Goal: Task Accomplishment & Management: Manage account settings

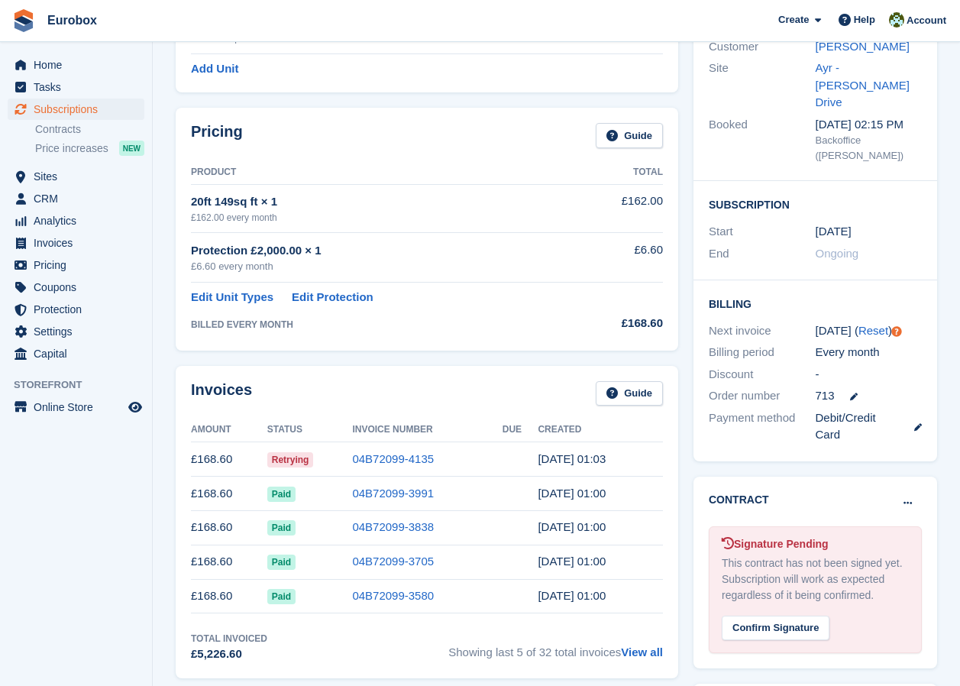
scroll to position [76, 0]
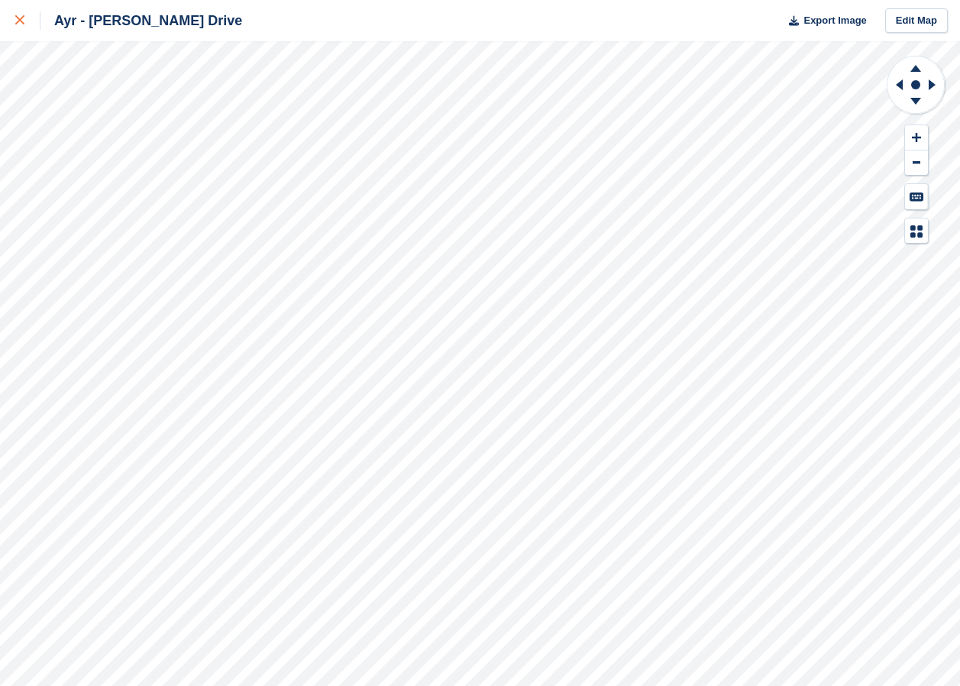
click at [24, 19] on icon at bounding box center [19, 19] width 9 height 9
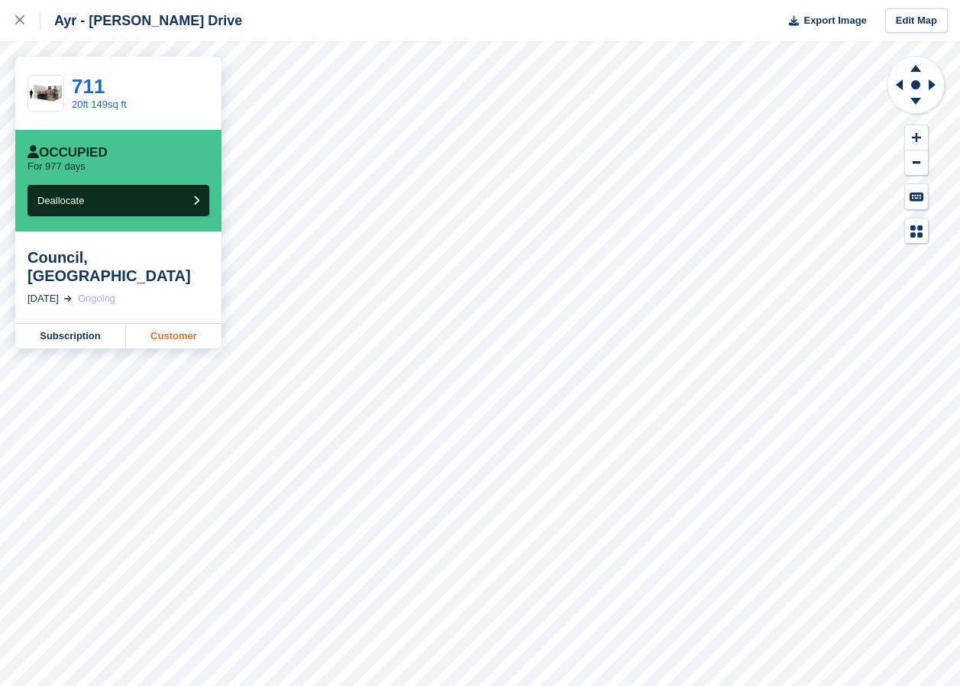
click at [173, 324] on link "Customer" at bounding box center [173, 336] width 95 height 24
click at [176, 324] on link "Customer" at bounding box center [173, 336] width 95 height 24
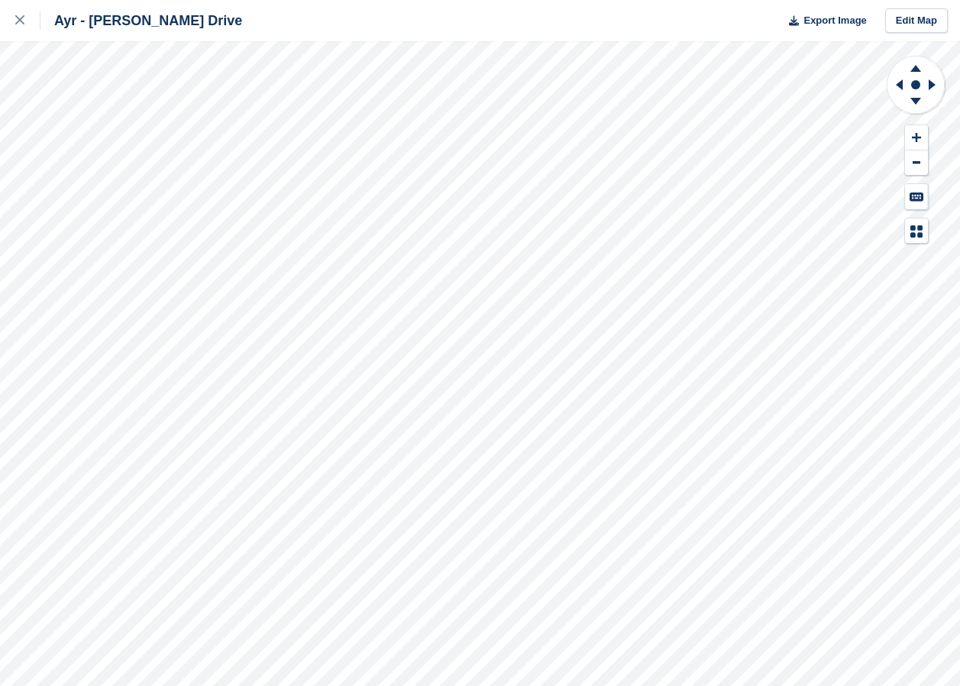
click at [147, 212] on div "Ayr - Whitfield Drive Export Image Edit Map" at bounding box center [480, 343] width 960 height 686
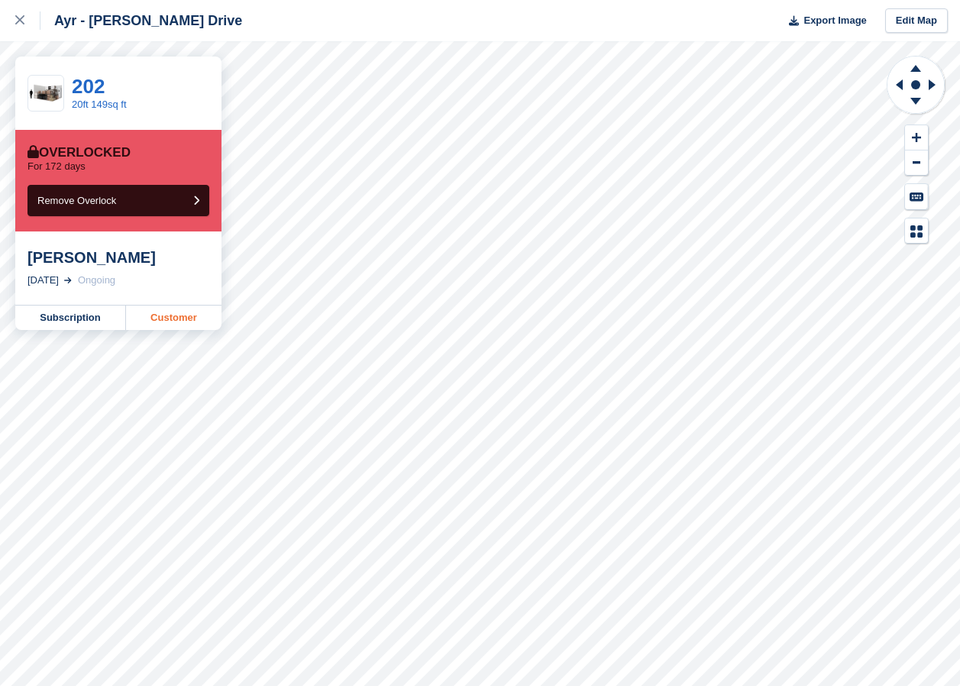
click at [170, 318] on link "Customer" at bounding box center [173, 317] width 95 height 24
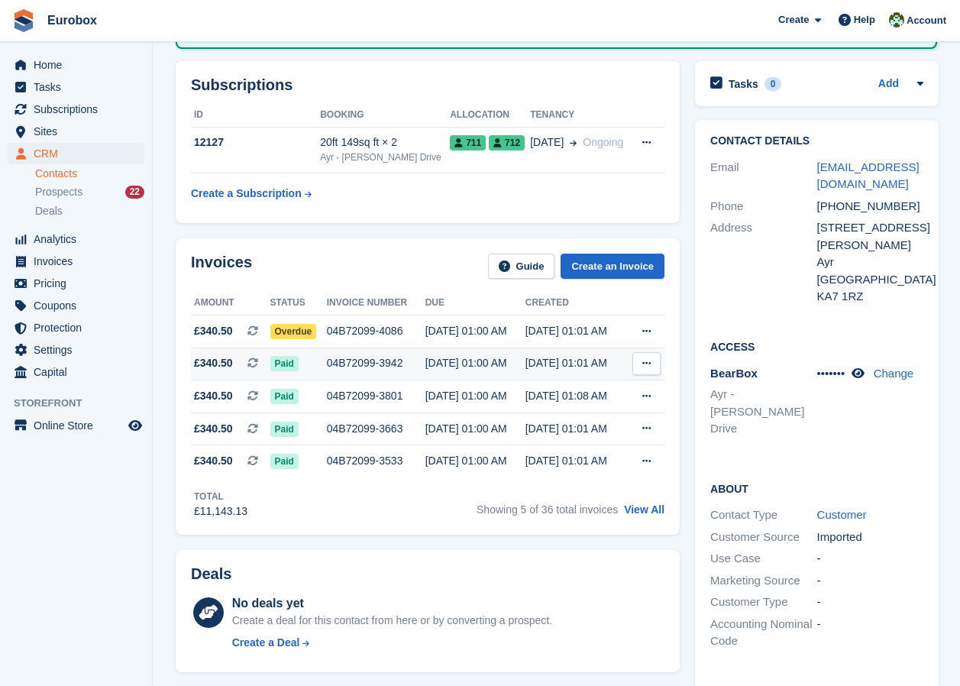
scroll to position [229, 0]
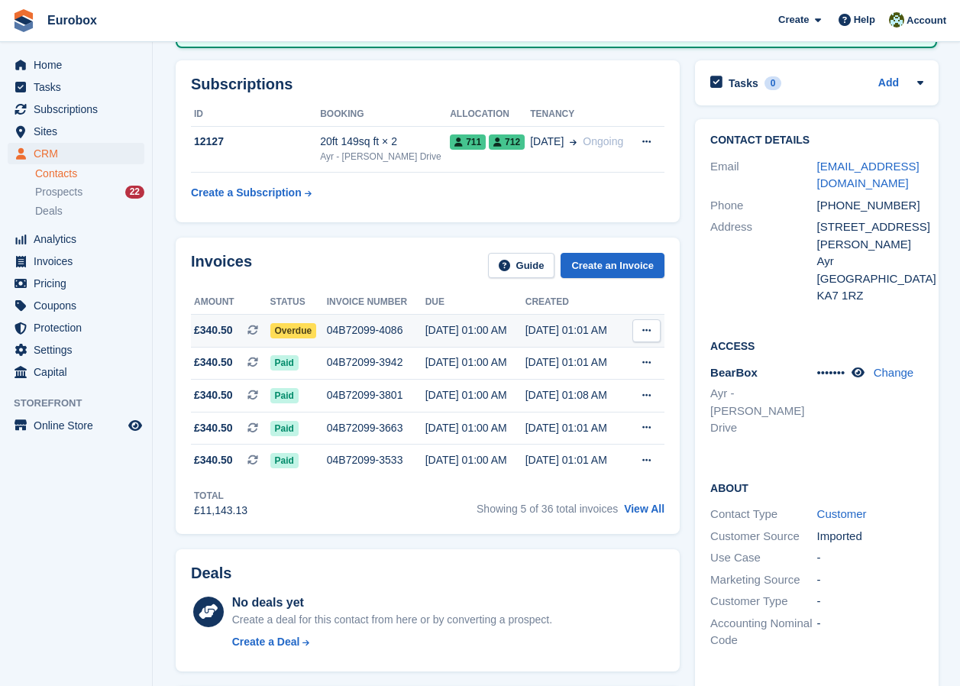
click at [431, 327] on div "10 Aug, 01:00 AM" at bounding box center [475, 330] width 100 height 16
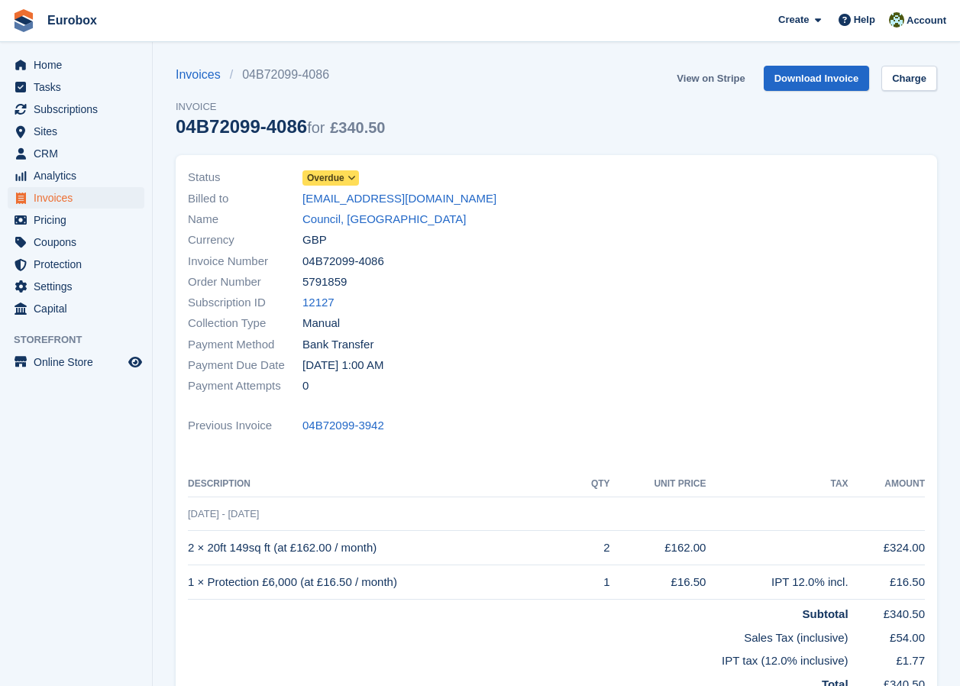
click at [703, 79] on link "View on Stripe" at bounding box center [710, 78] width 80 height 25
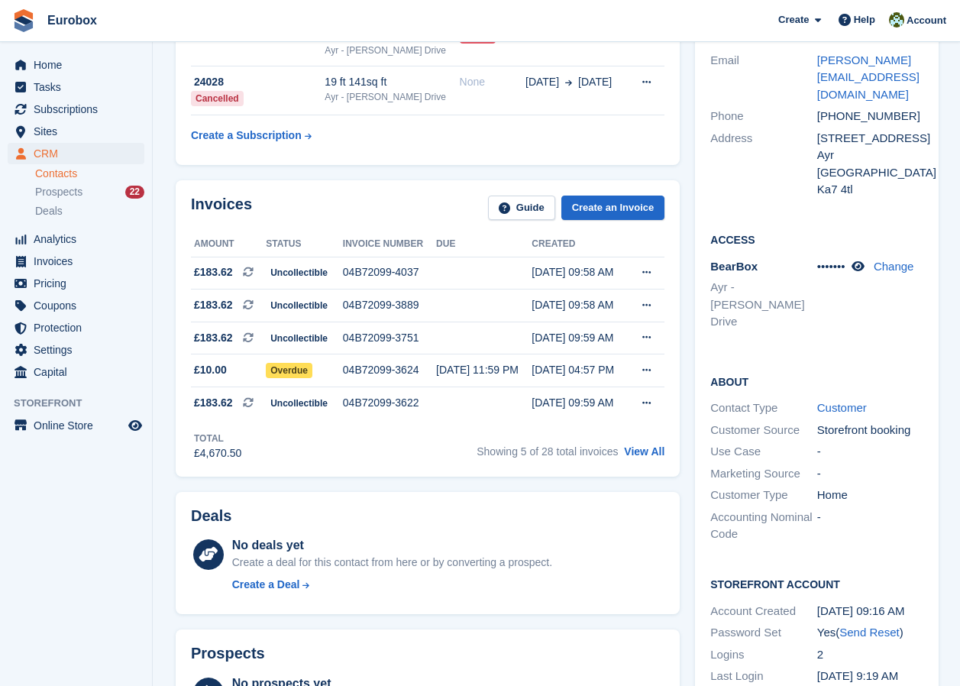
scroll to position [153, 0]
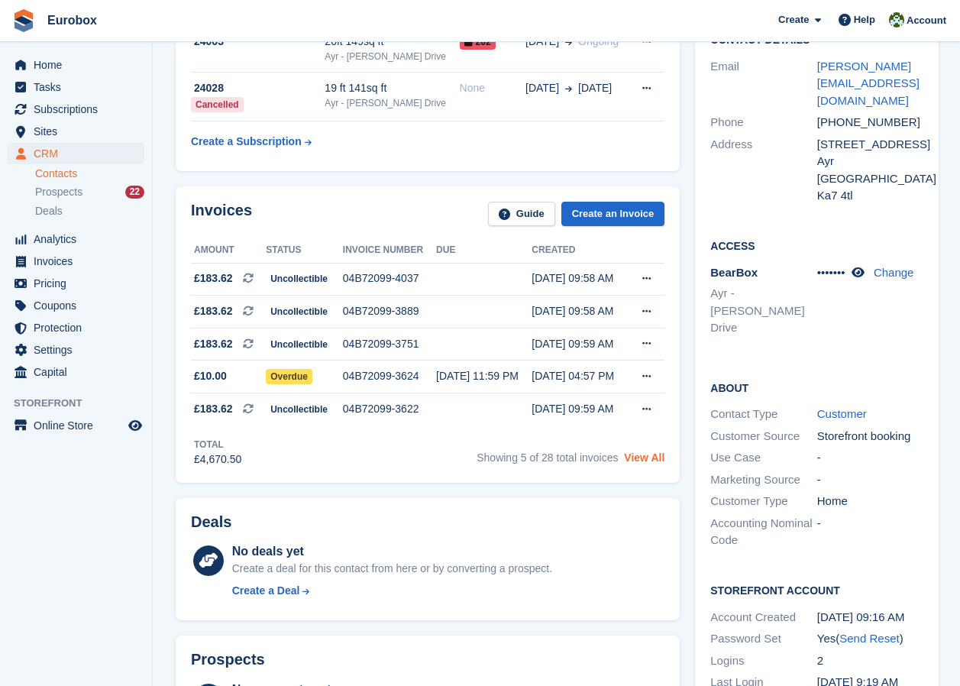
click at [637, 459] on link "View All" at bounding box center [644, 457] width 40 height 12
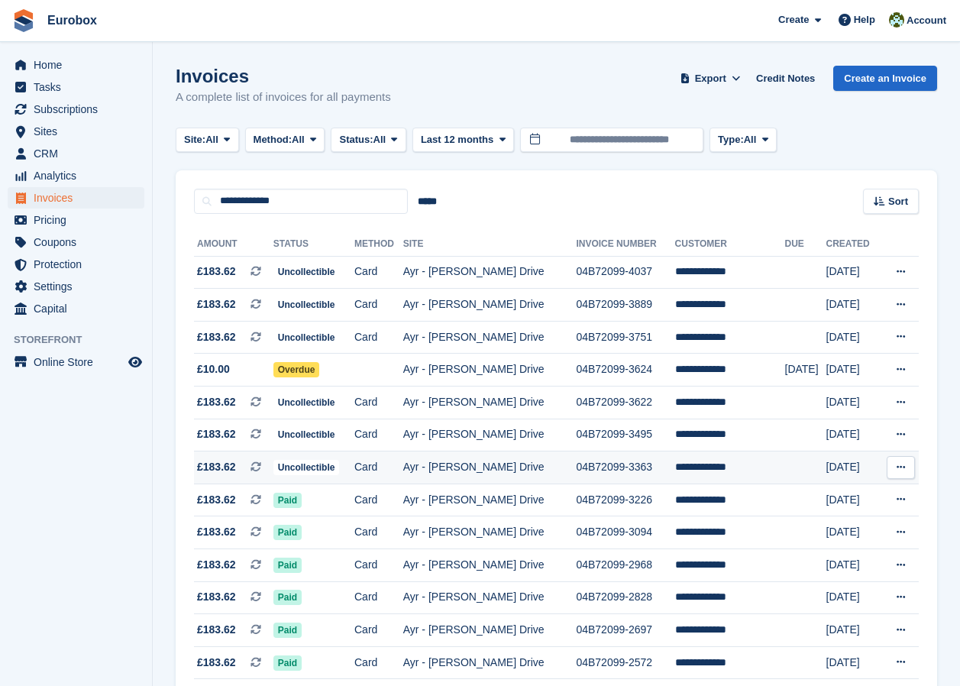
click at [313, 463] on span "Uncollectible" at bounding box center [306, 467] width 66 height 15
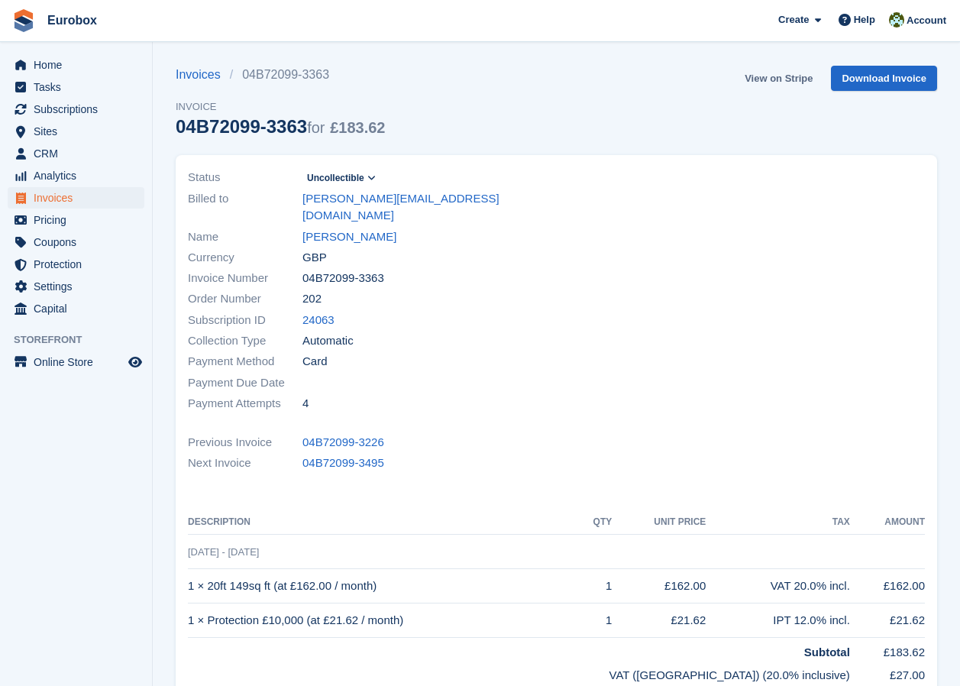
click at [771, 76] on link "View on Stripe" at bounding box center [778, 78] width 80 height 25
click at [361, 228] on link "[PERSON_NAME]" at bounding box center [349, 237] width 94 height 18
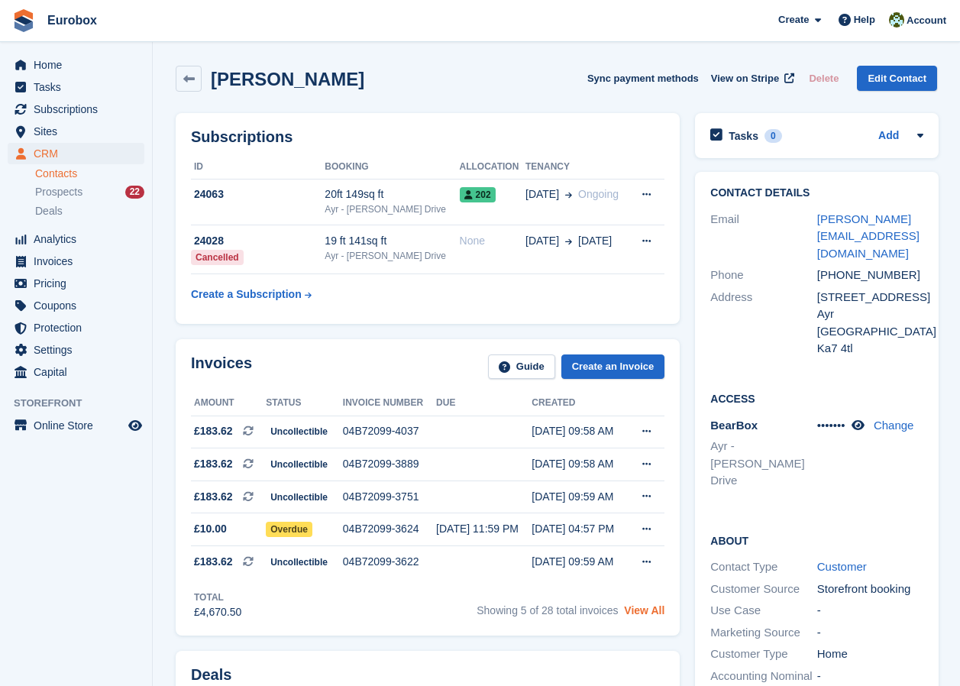
click at [635, 614] on link "View All" at bounding box center [644, 610] width 40 height 12
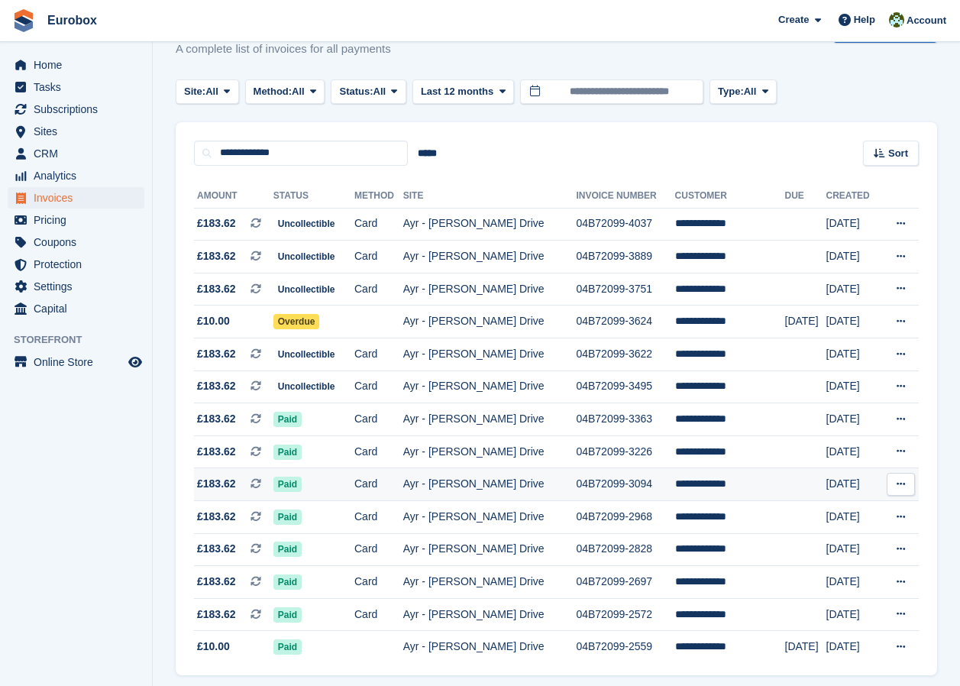
scroll to position [102, 0]
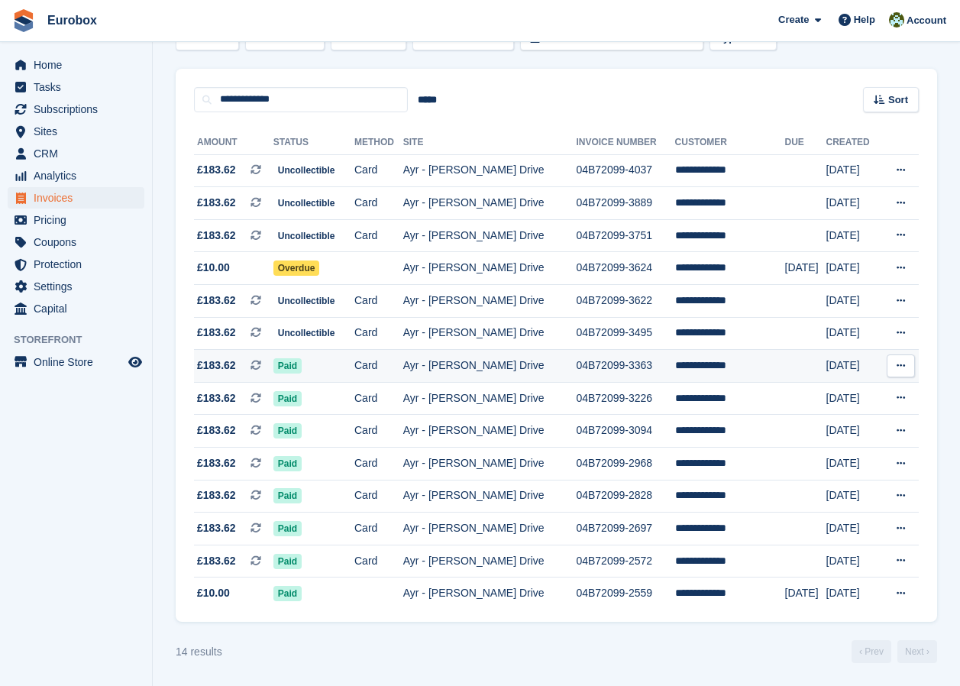
click at [488, 360] on td "Ayr - [PERSON_NAME] Drive" at bounding box center [489, 366] width 173 height 33
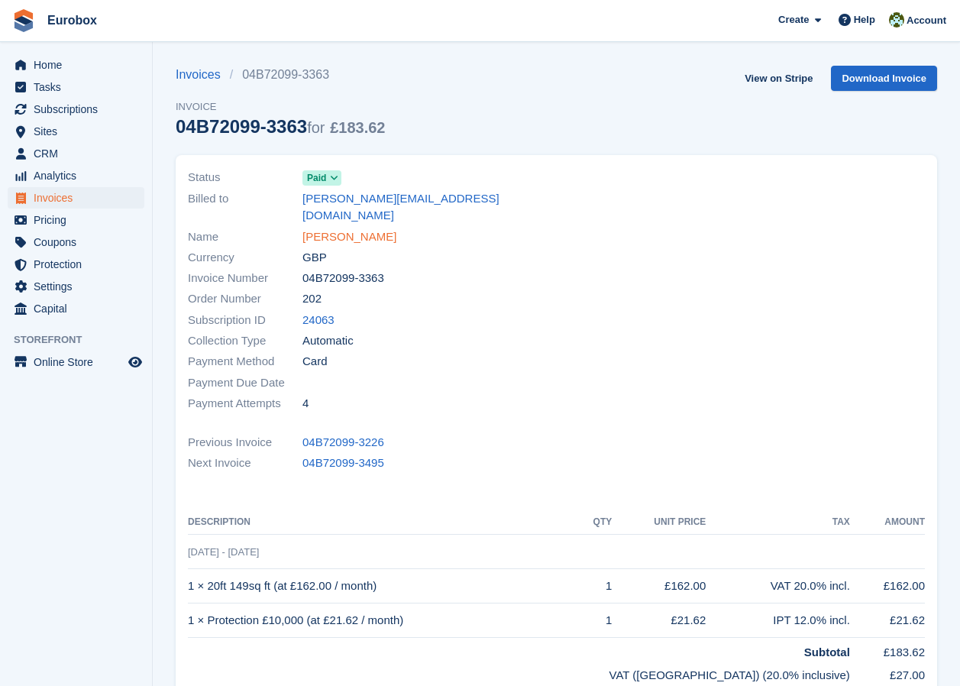
click at [358, 228] on link "Daniel lamont" at bounding box center [349, 237] width 94 height 18
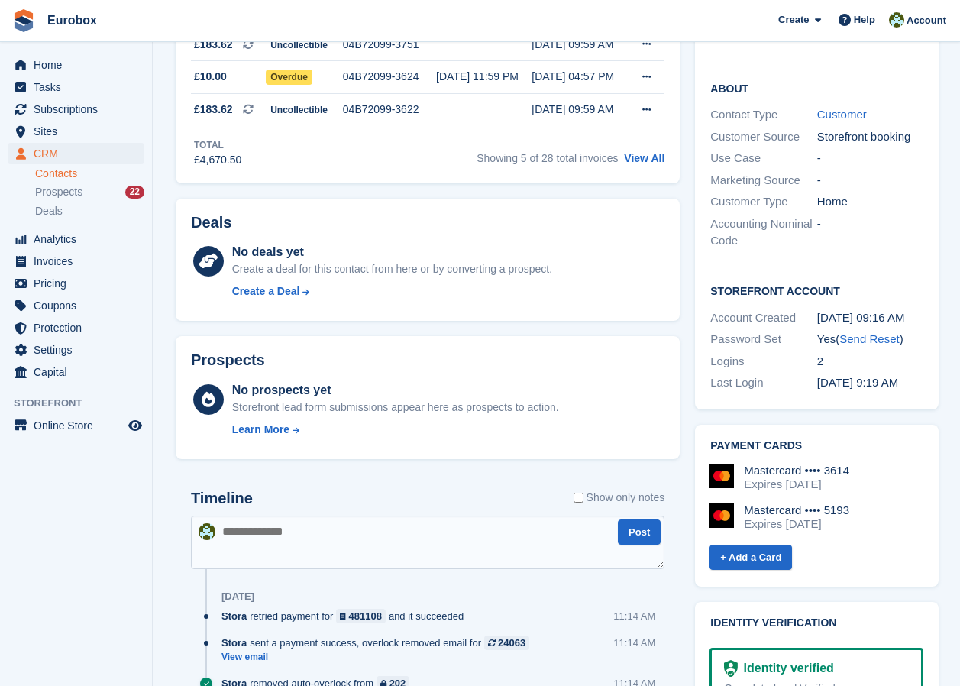
scroll to position [534, 0]
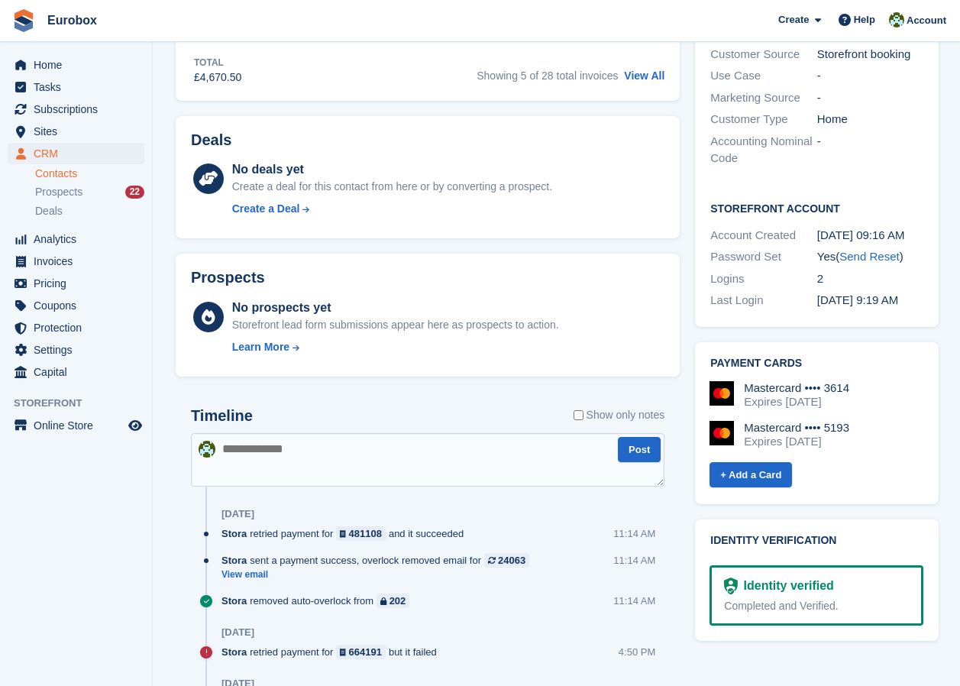
click at [247, 445] on textarea at bounding box center [427, 459] width 473 height 53
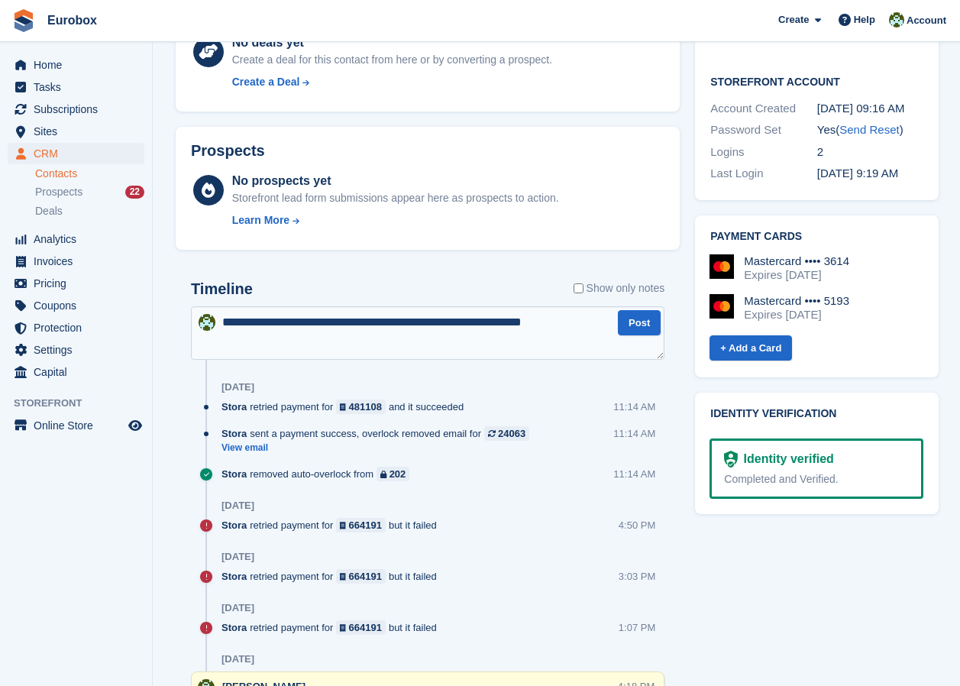
scroll to position [687, 0]
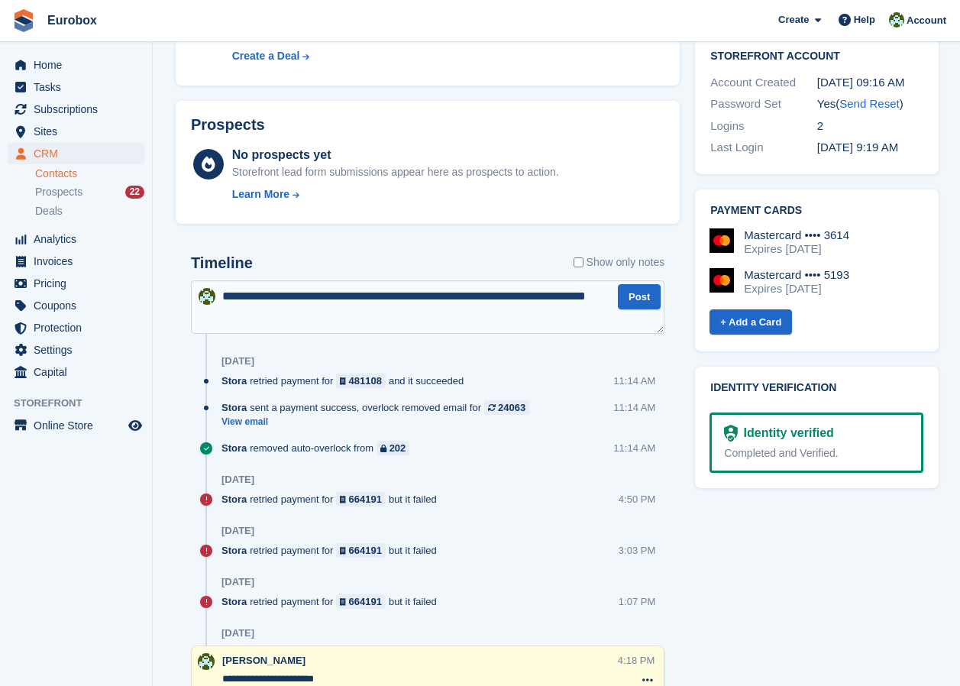
click at [453, 297] on textarea "**********" at bounding box center [427, 306] width 473 height 53
click at [582, 295] on textarea "**********" at bounding box center [427, 306] width 473 height 53
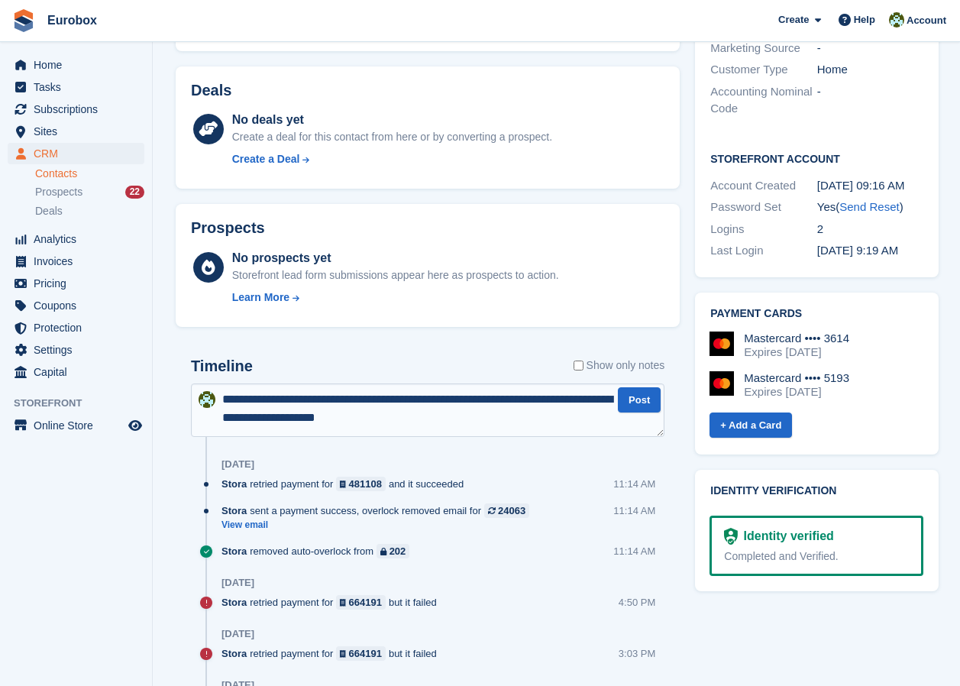
scroll to position [611, 0]
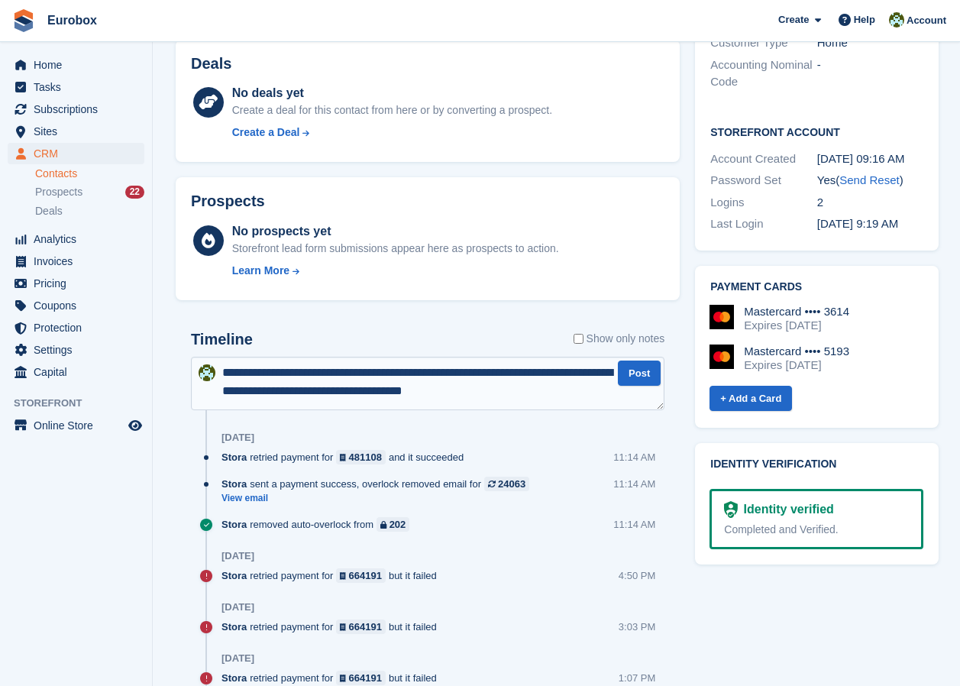
type textarea "**********"
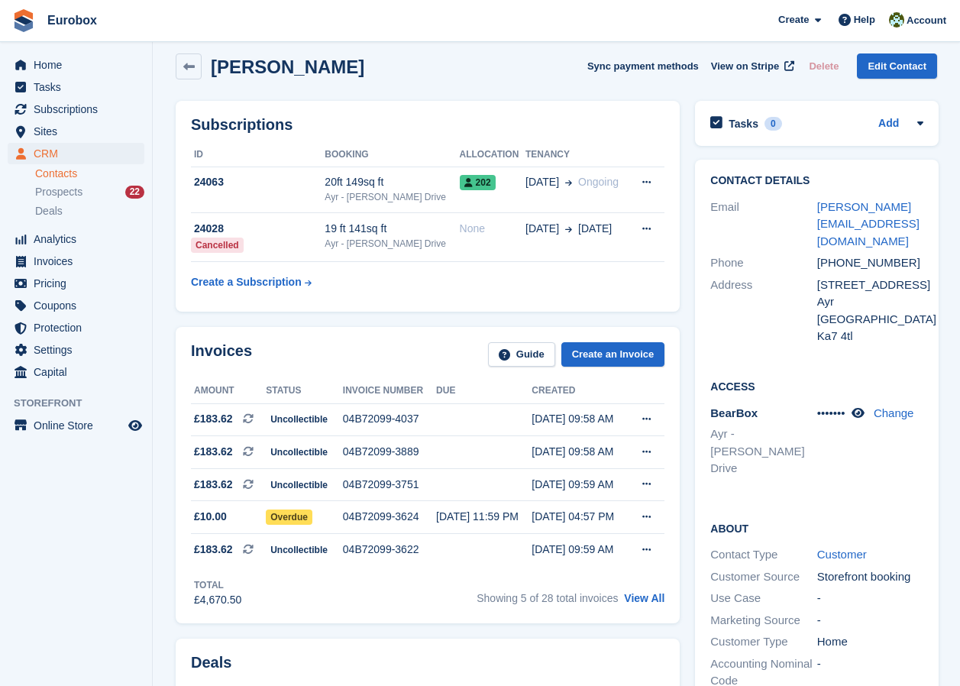
scroll to position [0, 0]
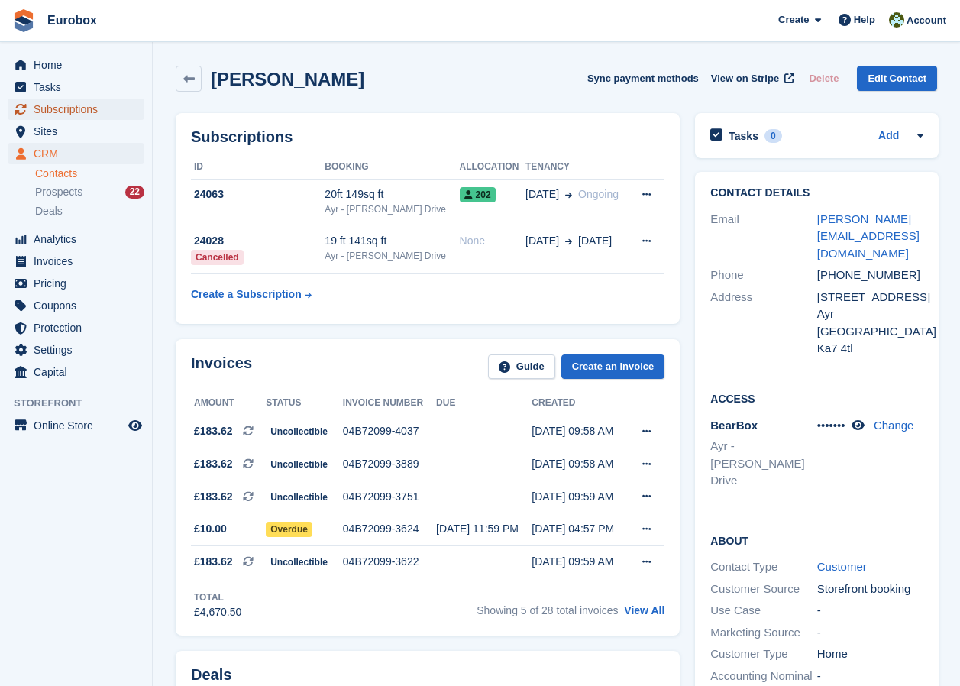
click at [78, 111] on span "Subscriptions" at bounding box center [80, 108] width 92 height 21
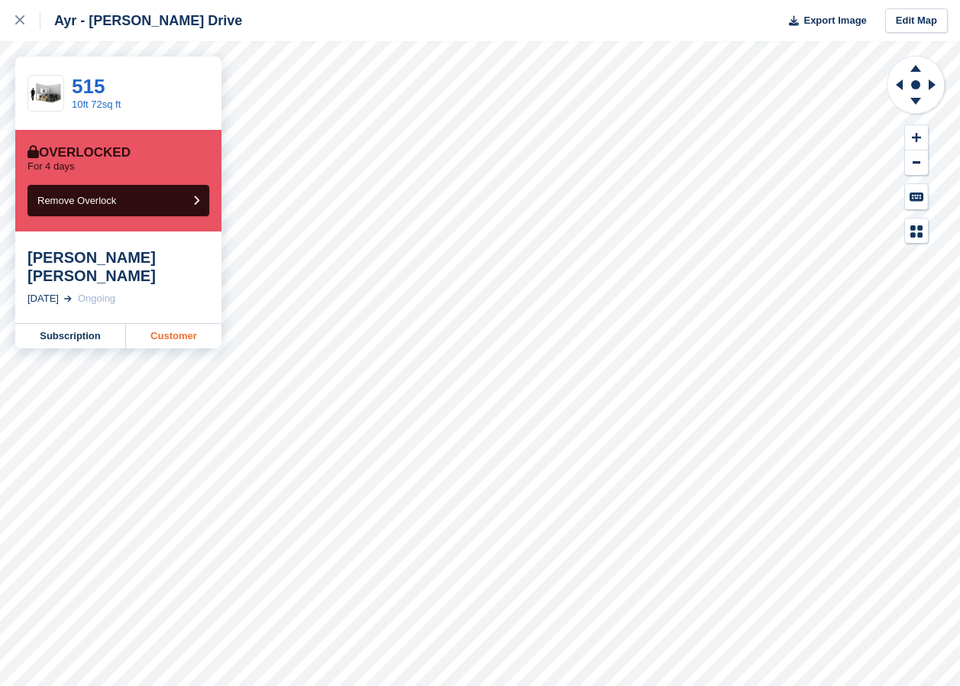
click at [164, 324] on link "Customer" at bounding box center [173, 336] width 95 height 24
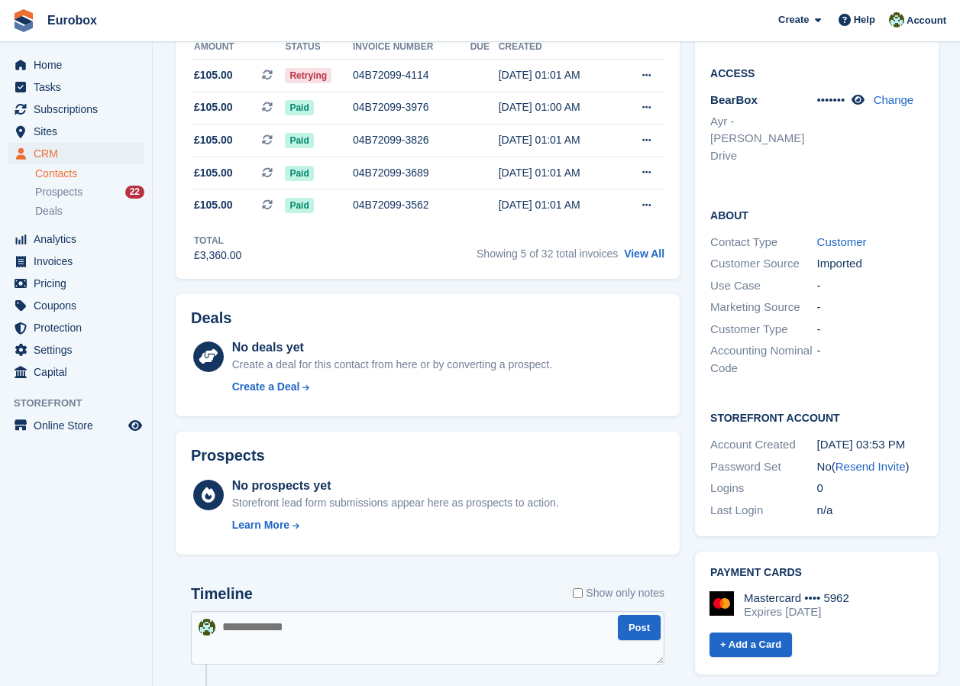
scroll to position [76, 0]
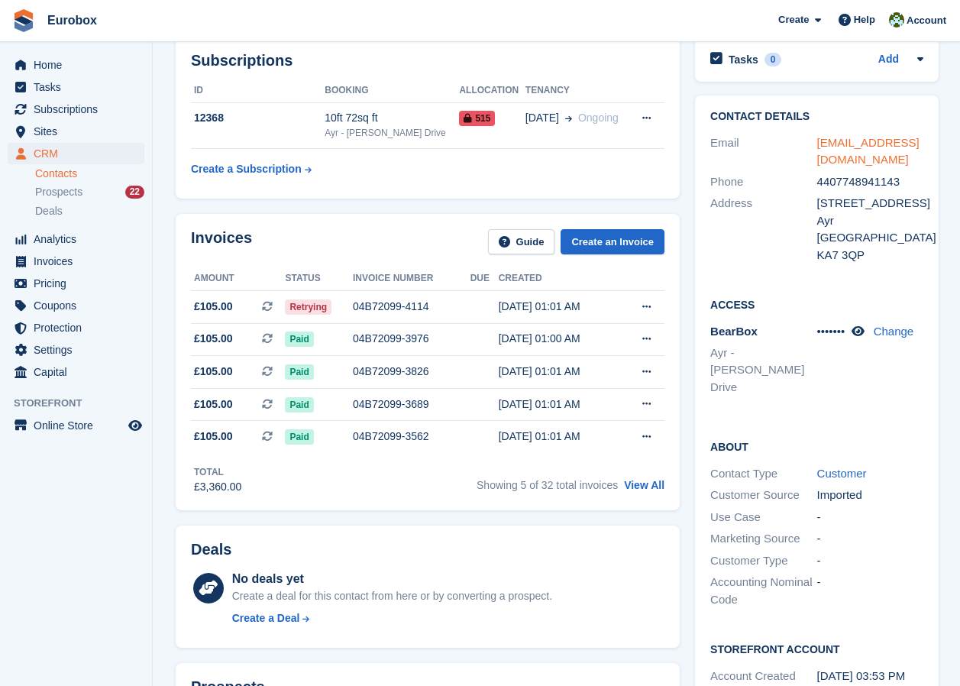
click at [870, 145] on link "mlbayr@gmail.com" at bounding box center [868, 151] width 102 height 31
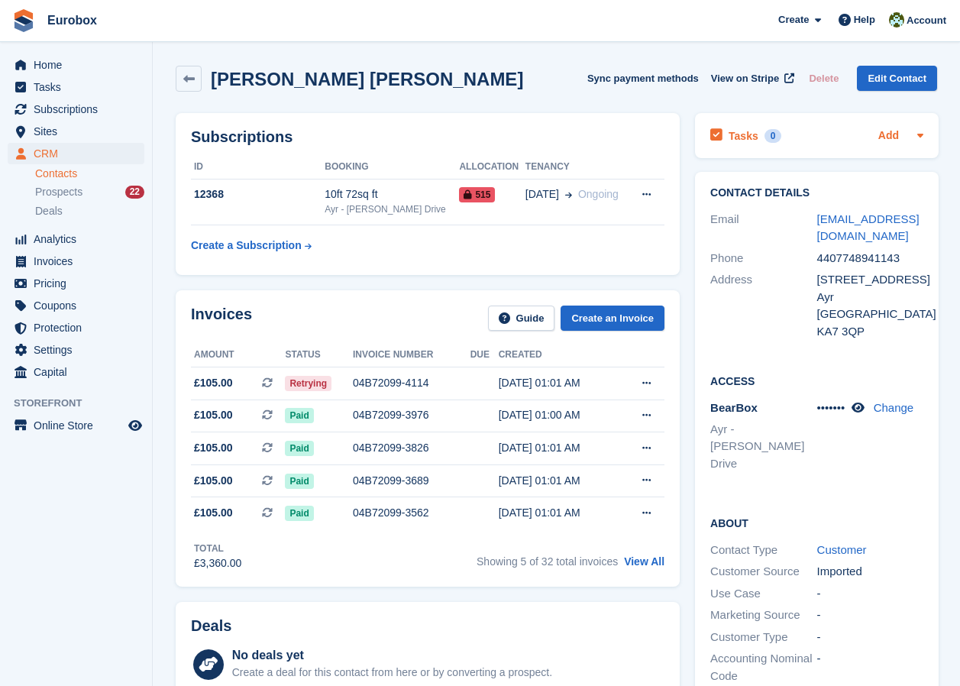
click at [888, 135] on link "Add" at bounding box center [888, 136] width 21 height 18
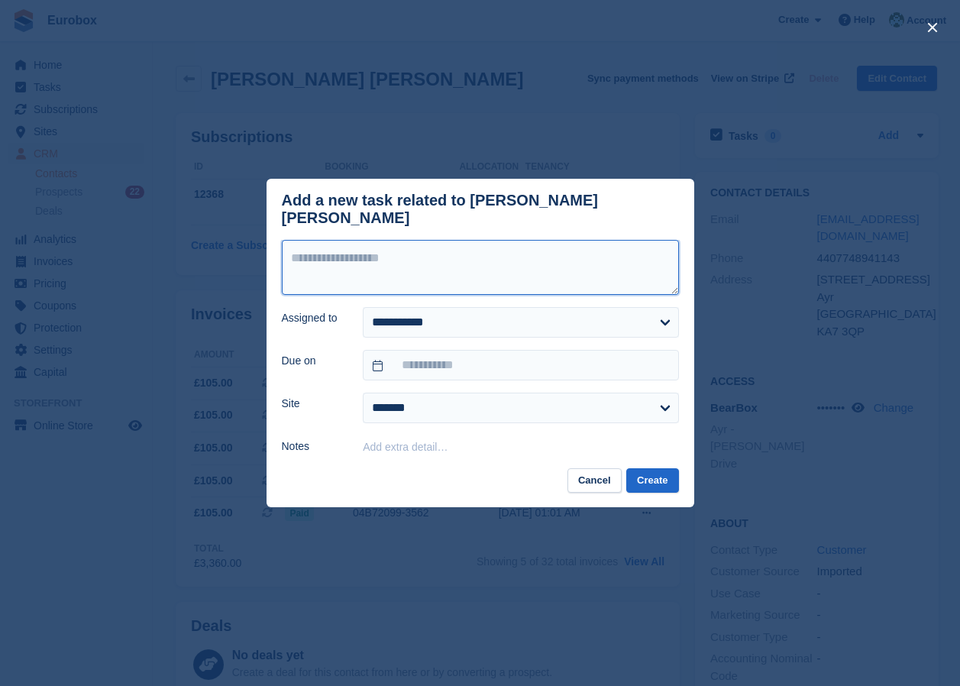
click at [314, 240] on textarea at bounding box center [480, 267] width 397 height 55
type textarea "**********"
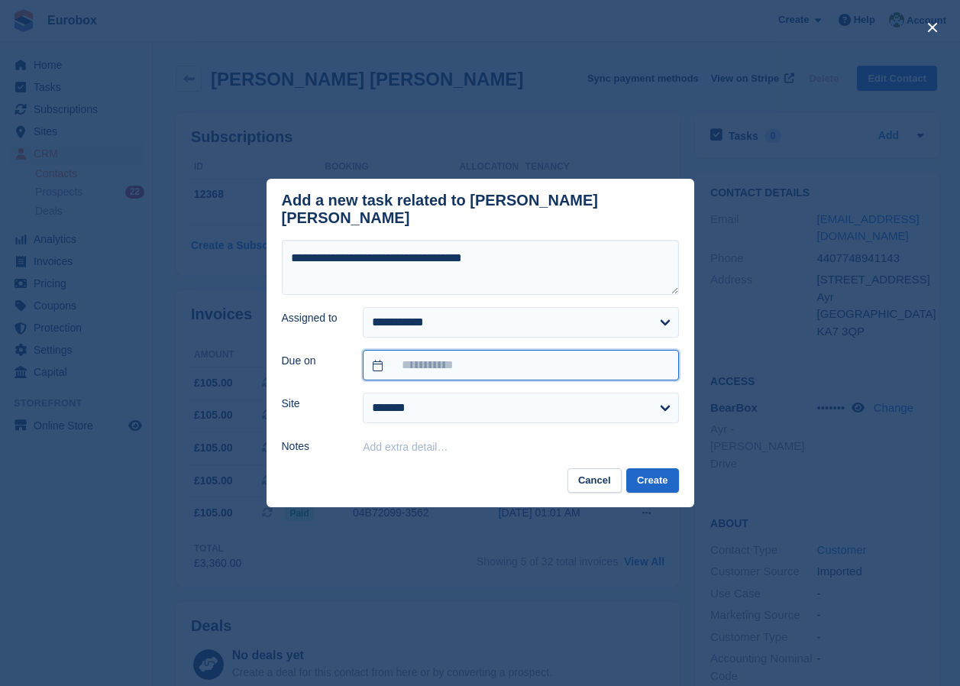
click at [433, 363] on input "text" at bounding box center [520, 365] width 315 height 31
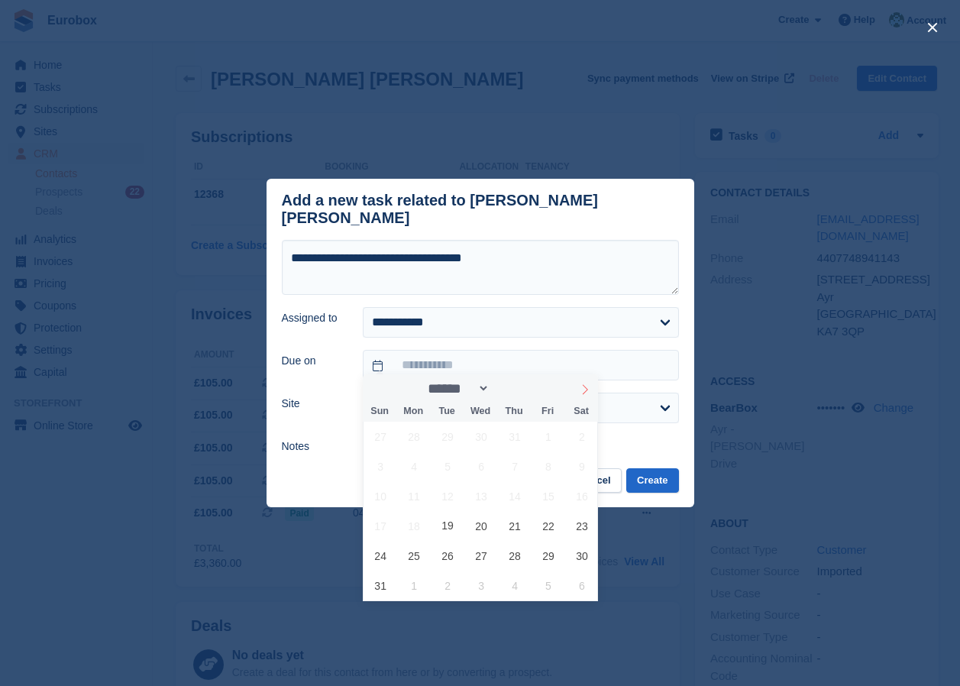
click at [581, 386] on icon at bounding box center [584, 389] width 11 height 11
select select "*"
click at [418, 437] on span "1" at bounding box center [414, 436] width 30 height 30
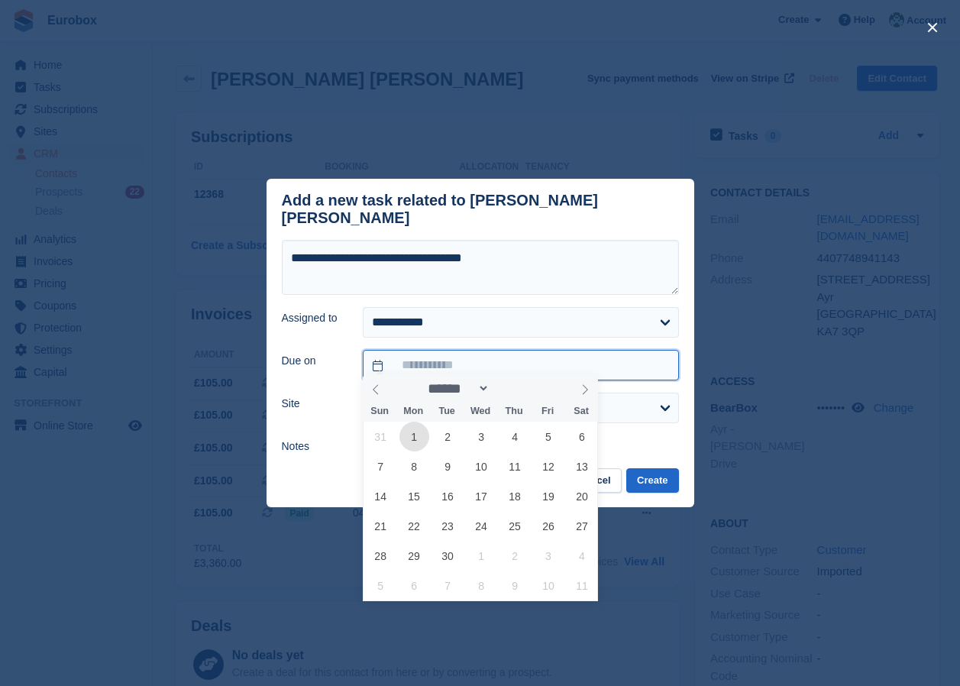
type input "**********"
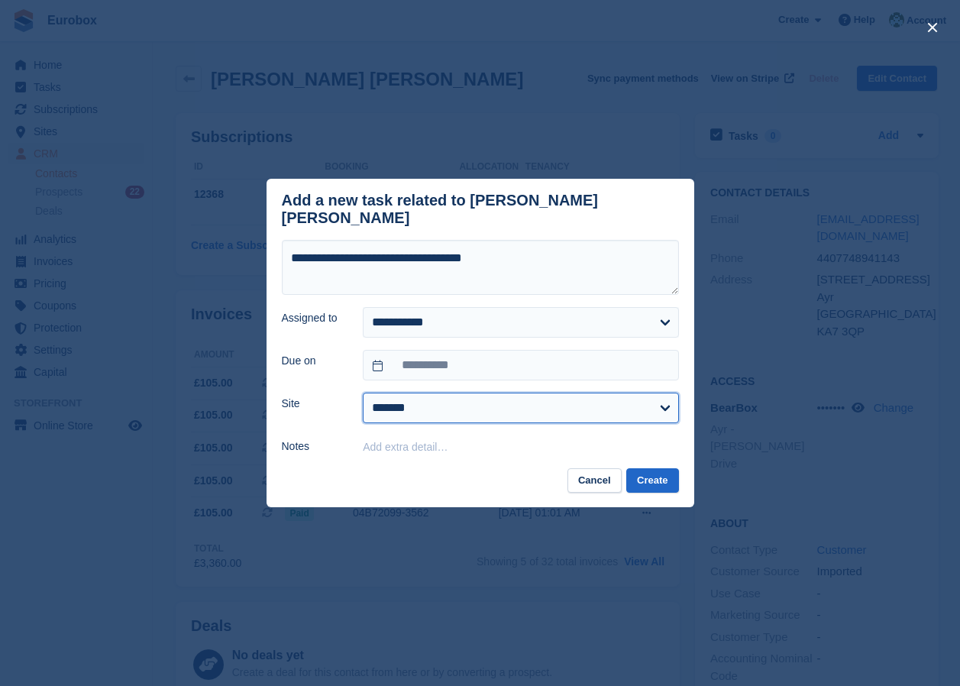
click at [476, 403] on select "**********" at bounding box center [520, 407] width 315 height 31
select select "***"
click at [363, 392] on select "**********" at bounding box center [520, 407] width 315 height 31
click at [647, 474] on button "Create" at bounding box center [652, 480] width 52 height 25
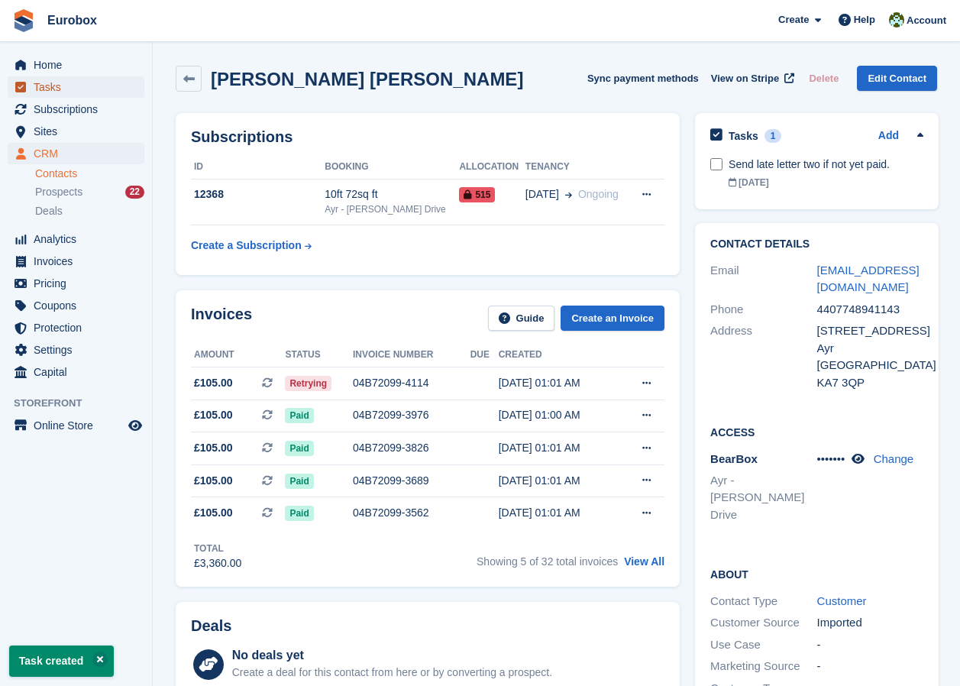
click at [40, 85] on span "Tasks" at bounding box center [80, 86] width 92 height 21
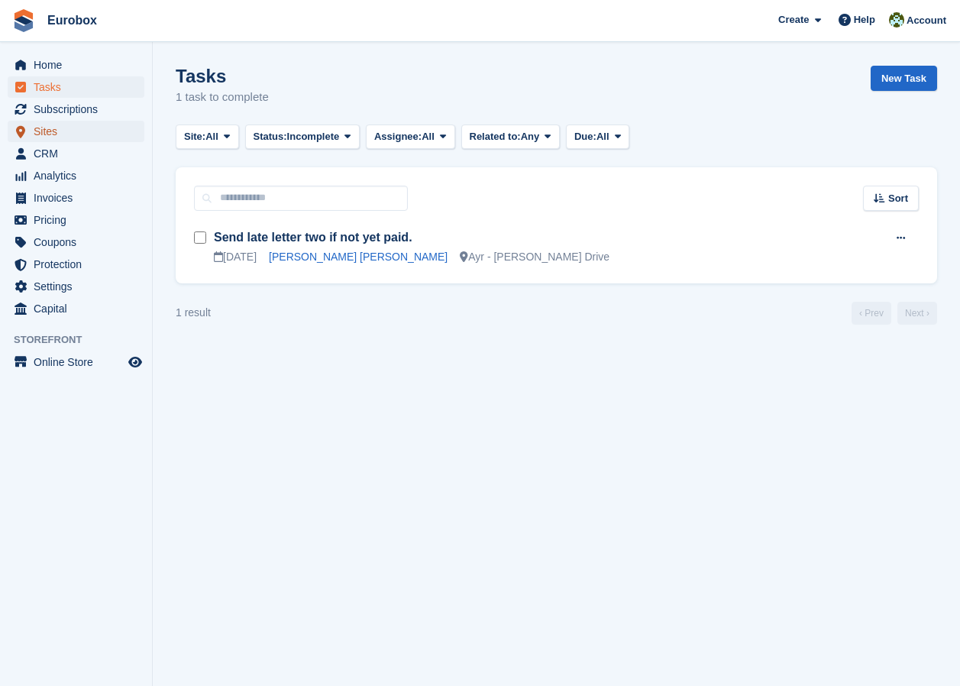
click at [56, 131] on span "Sites" at bounding box center [80, 131] width 92 height 21
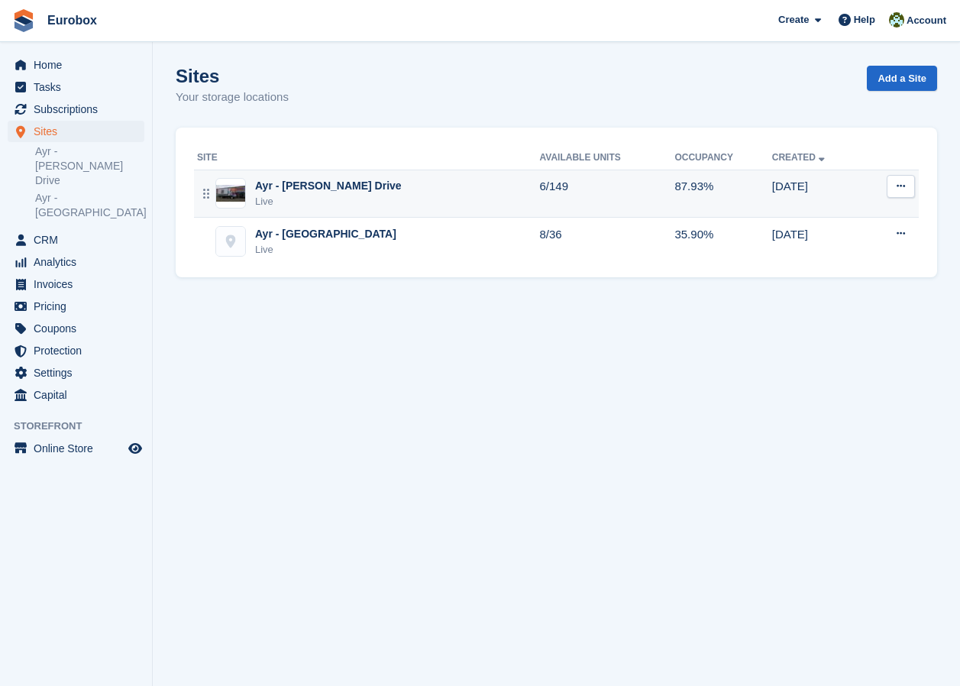
click at [305, 181] on div "Ayr - [PERSON_NAME] Drive" at bounding box center [328, 186] width 147 height 16
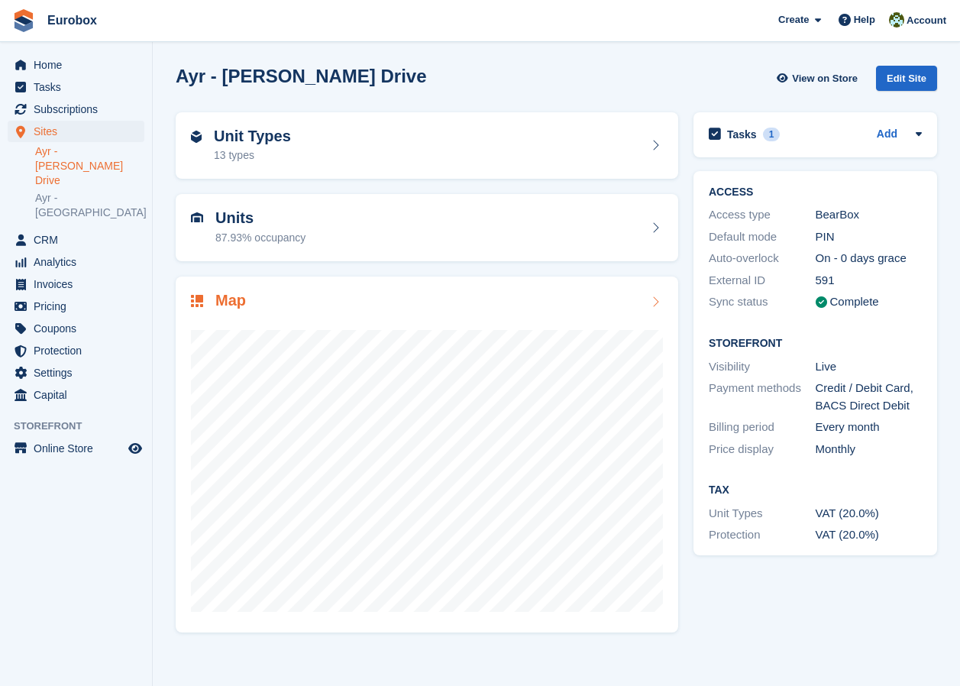
click at [655, 302] on icon at bounding box center [654, 301] width 15 height 12
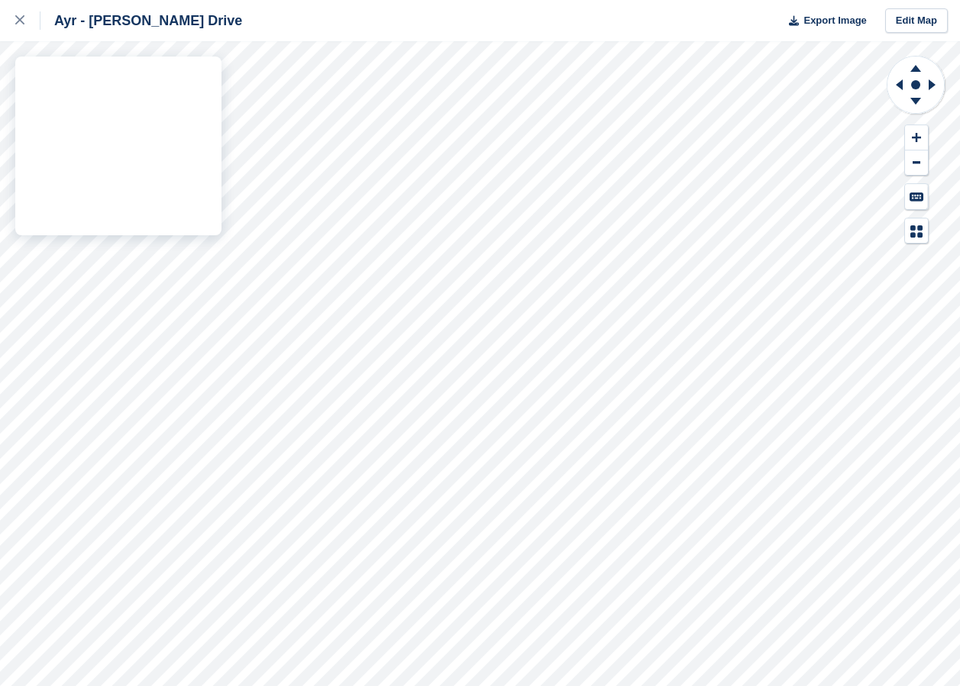
click at [146, 220] on div "Ayr - Whitfield Drive Export Image Edit Map" at bounding box center [480, 343] width 960 height 686
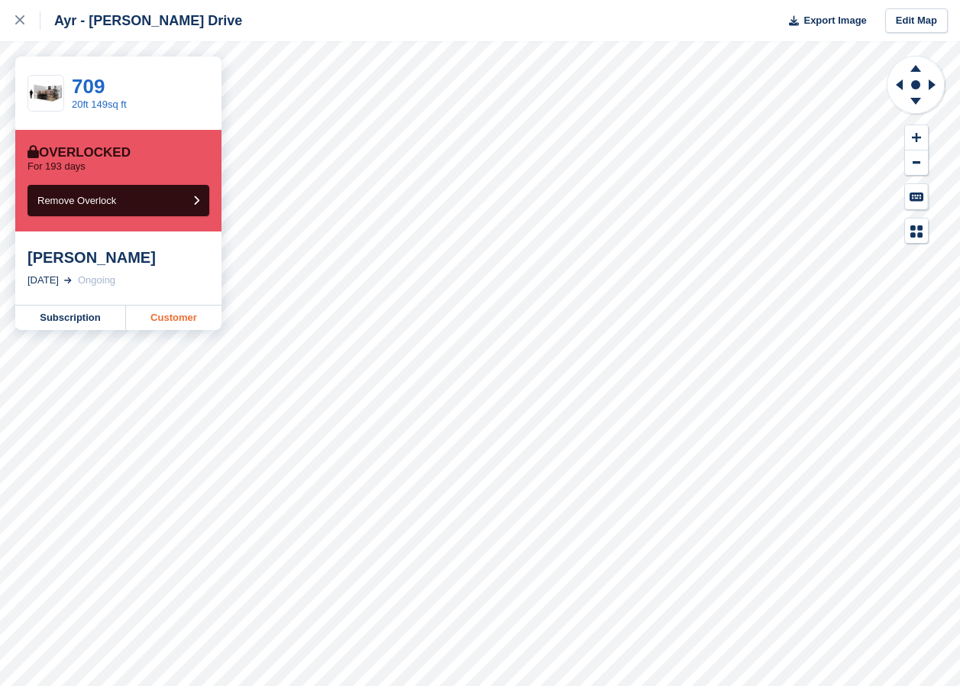
click at [175, 318] on link "Customer" at bounding box center [173, 317] width 95 height 24
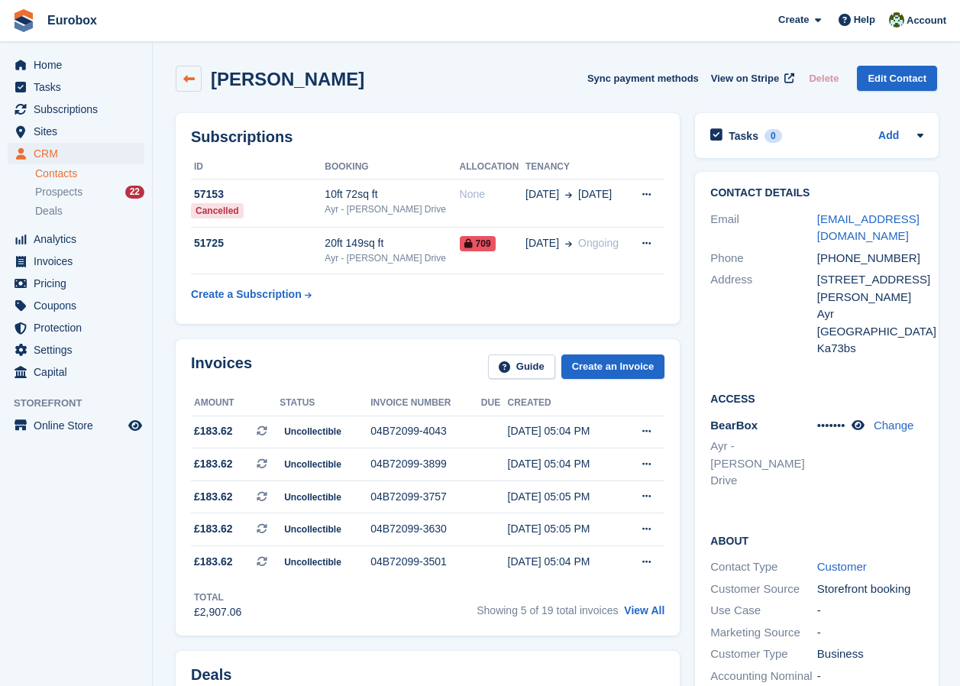
click at [186, 79] on icon at bounding box center [188, 78] width 11 height 11
